Goal: Navigation & Orientation: Find specific page/section

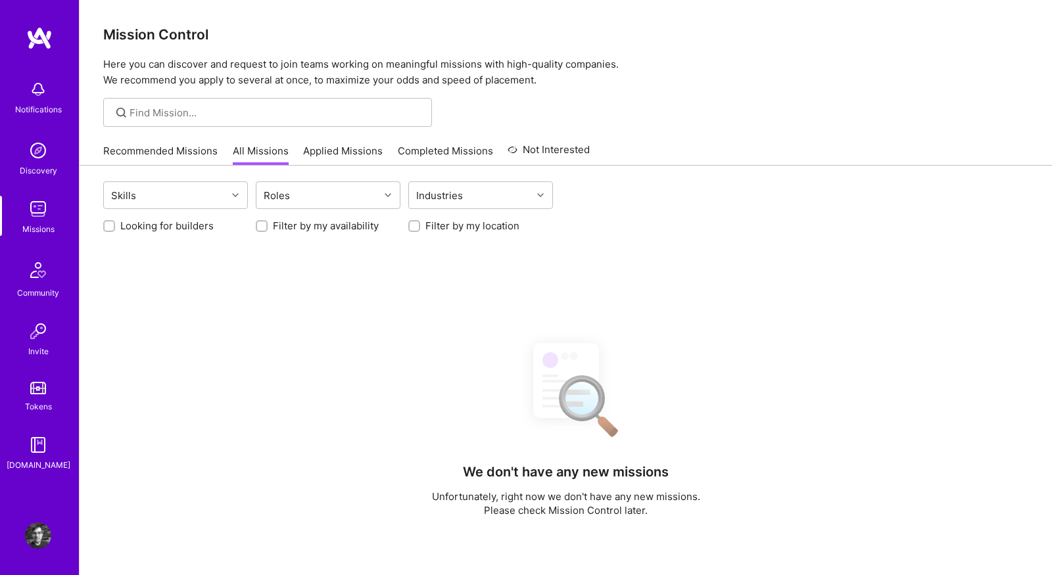
scroll to position [87, 0]
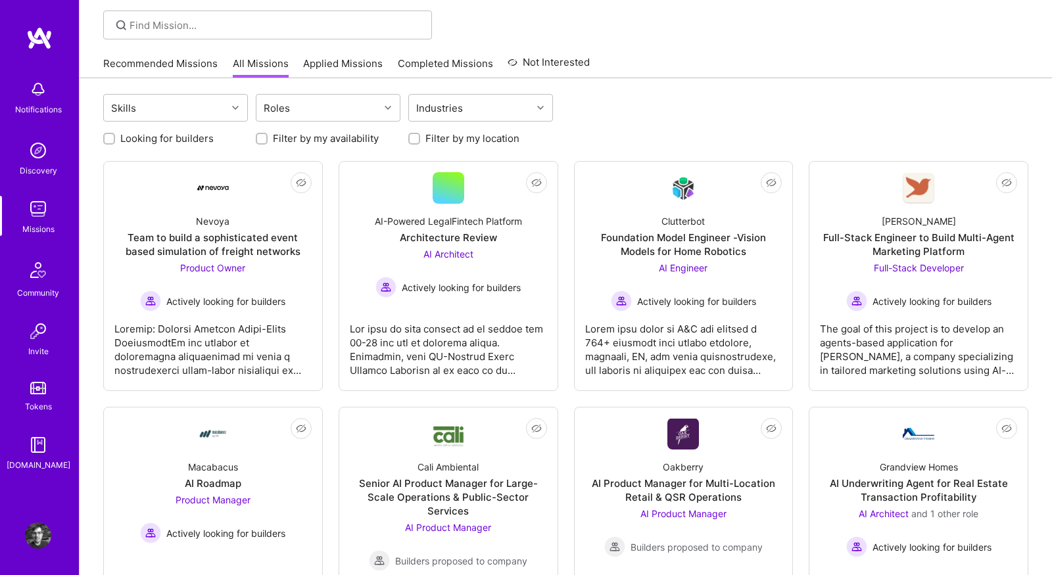
click at [167, 68] on link "Recommended Missions" at bounding box center [160, 68] width 114 height 22
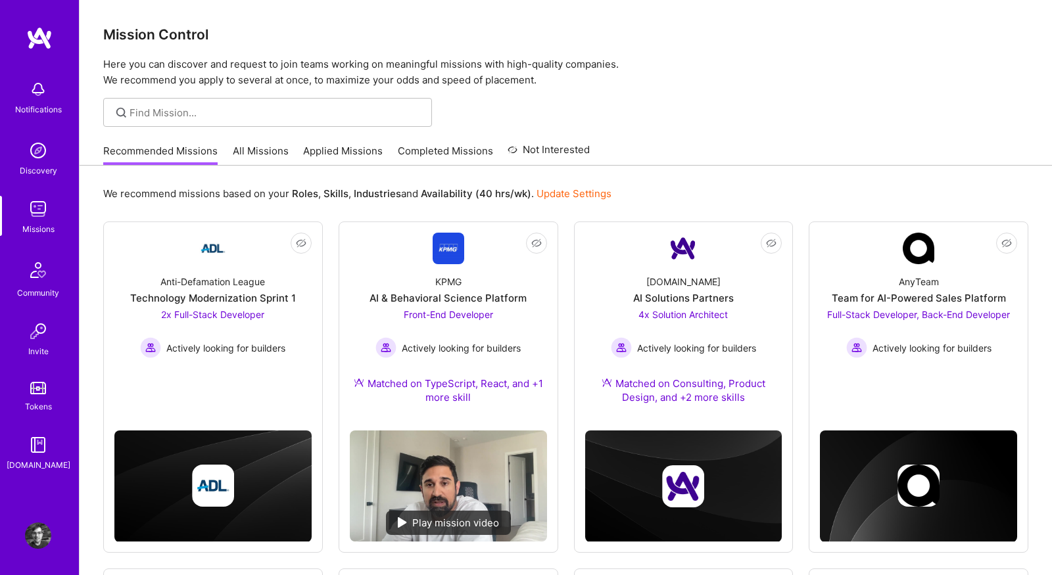
click at [268, 149] on link "All Missions" at bounding box center [261, 155] width 56 height 22
